Goal: Task Accomplishment & Management: Manage account settings

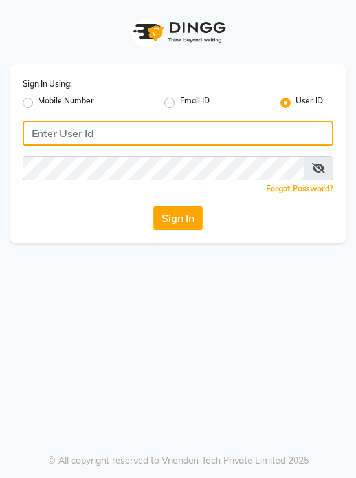
click at [64, 132] on input "Username" at bounding box center [178, 133] width 310 height 25
type input "u"
type input "luxesalon"
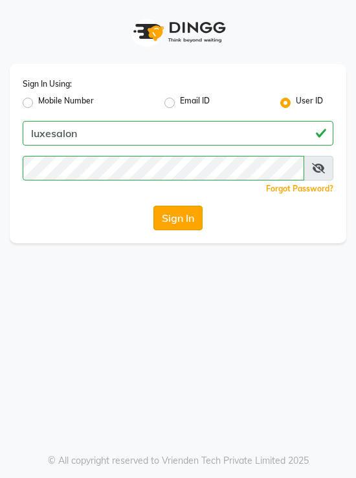
click at [175, 221] on button "Sign In" at bounding box center [177, 218] width 49 height 25
click at [320, 174] on span at bounding box center [318, 168] width 30 height 25
click at [321, 166] on icon at bounding box center [318, 168] width 13 height 10
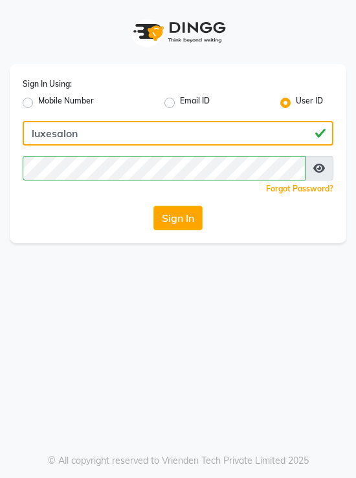
click at [81, 136] on input "luxesalon" at bounding box center [178, 133] width 310 height 25
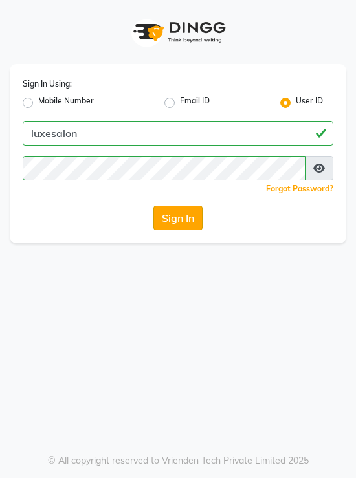
click at [176, 210] on button "Sign In" at bounding box center [177, 218] width 49 height 25
click at [75, 261] on div "Sign In Using: Mobile Number Email ID User ID luxesalon Remember me Forgot Pass…" at bounding box center [178, 239] width 356 height 478
